Goal: Task Accomplishment & Management: Manage account settings

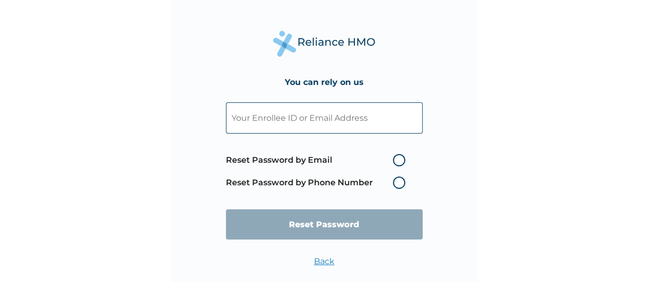
click at [311, 124] on input "text" at bounding box center [324, 117] width 197 height 31
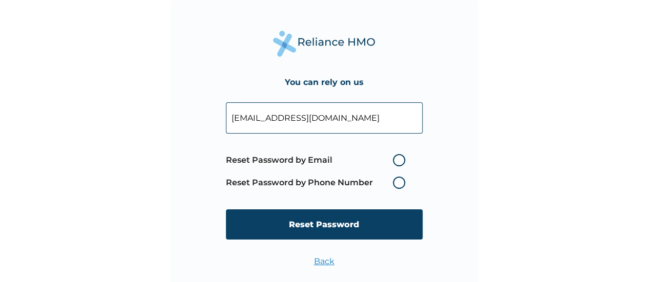
type input "[EMAIL_ADDRESS][DOMAIN_NAME]"
click at [398, 157] on label "Reset Password by Email" at bounding box center [318, 160] width 184 height 12
click at [395, 157] on input "Reset Password by Email" at bounding box center [386, 160] width 16 height 16
radio input "true"
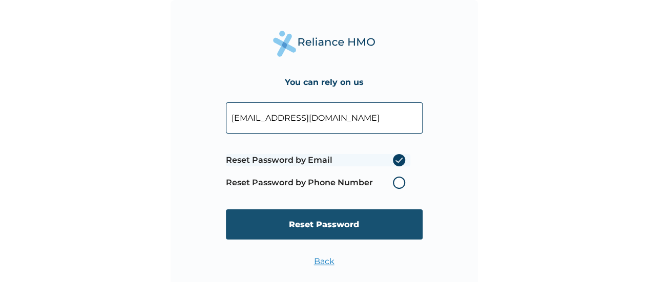
click at [345, 225] on input "Reset Password" at bounding box center [324, 224] width 197 height 30
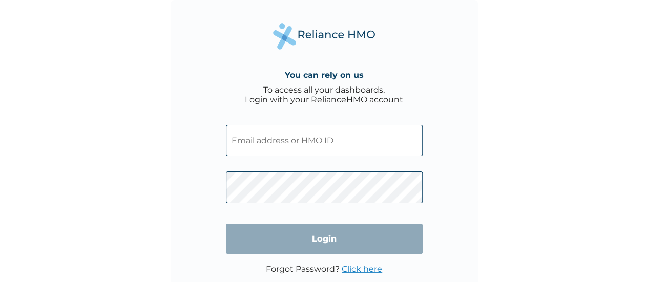
type input "[EMAIL_ADDRESS][DOMAIN_NAME]"
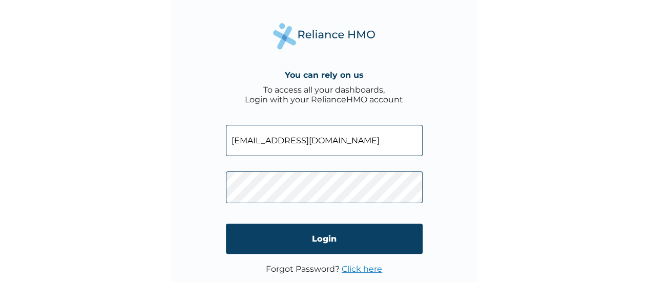
click at [365, 269] on link "Click here" at bounding box center [362, 269] width 40 height 10
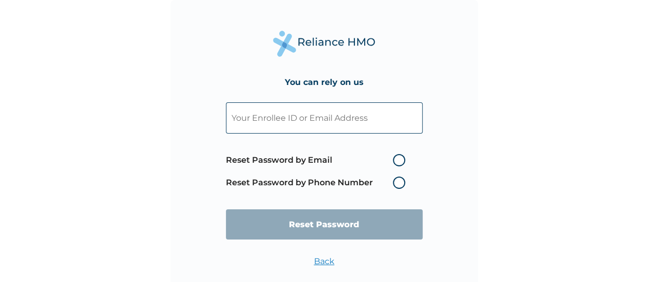
click at [345, 123] on input "text" at bounding box center [324, 117] width 197 height 31
paste input "[EMAIL_ADDRESS][DOMAIN_NAME]"
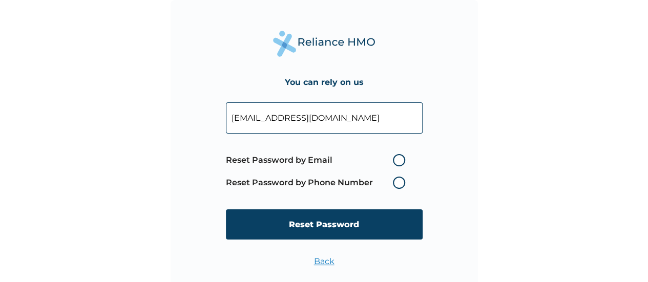
type input "[EMAIL_ADDRESS][DOMAIN_NAME]"
click at [399, 161] on label "Reset Password by Email" at bounding box center [318, 160] width 184 height 12
click at [395, 161] on input "Reset Password by Email" at bounding box center [386, 160] width 16 height 16
radio input "true"
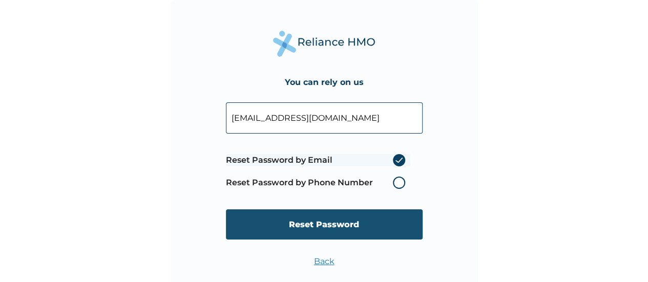
click at [355, 231] on input "Reset Password" at bounding box center [324, 224] width 197 height 30
